Goal: Task Accomplishment & Management: Manage account settings

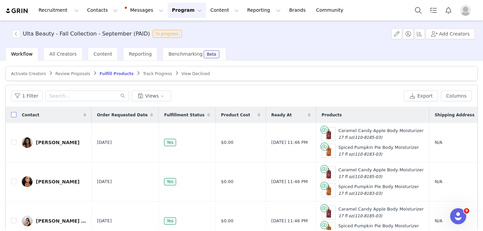
click at [12, 113] on input "checkbox" at bounding box center [13, 114] width 5 height 5
checkbox input "true"
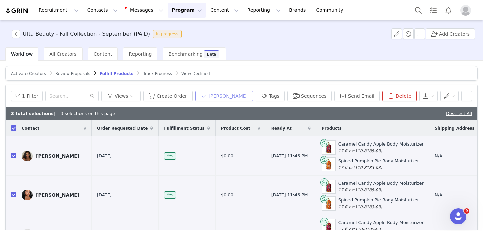
click at [228, 98] on button "[PERSON_NAME]" at bounding box center [224, 95] width 58 height 11
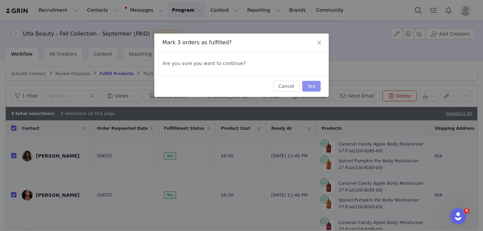
click at [313, 84] on button "Yes" at bounding box center [311, 86] width 18 height 11
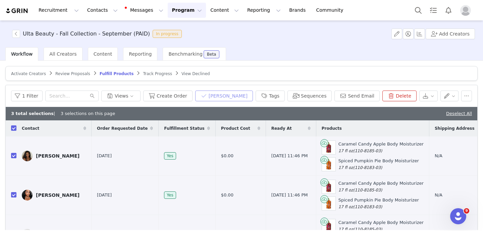
click at [229, 95] on button "[PERSON_NAME]" at bounding box center [224, 95] width 58 height 11
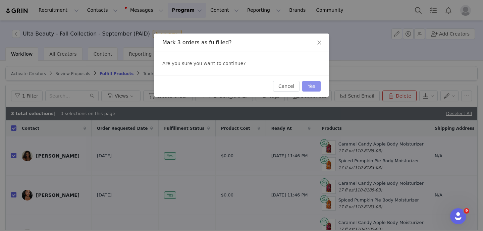
click at [309, 87] on button "Yes" at bounding box center [311, 86] width 18 height 11
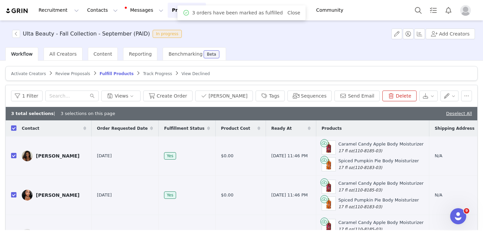
click at [147, 74] on span "Track Progress" at bounding box center [157, 73] width 29 height 5
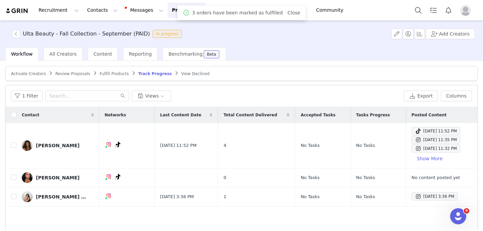
click at [27, 72] on span "Activate Creators" at bounding box center [28, 73] width 35 height 5
